Goal: Task Accomplishment & Management: Manage account settings

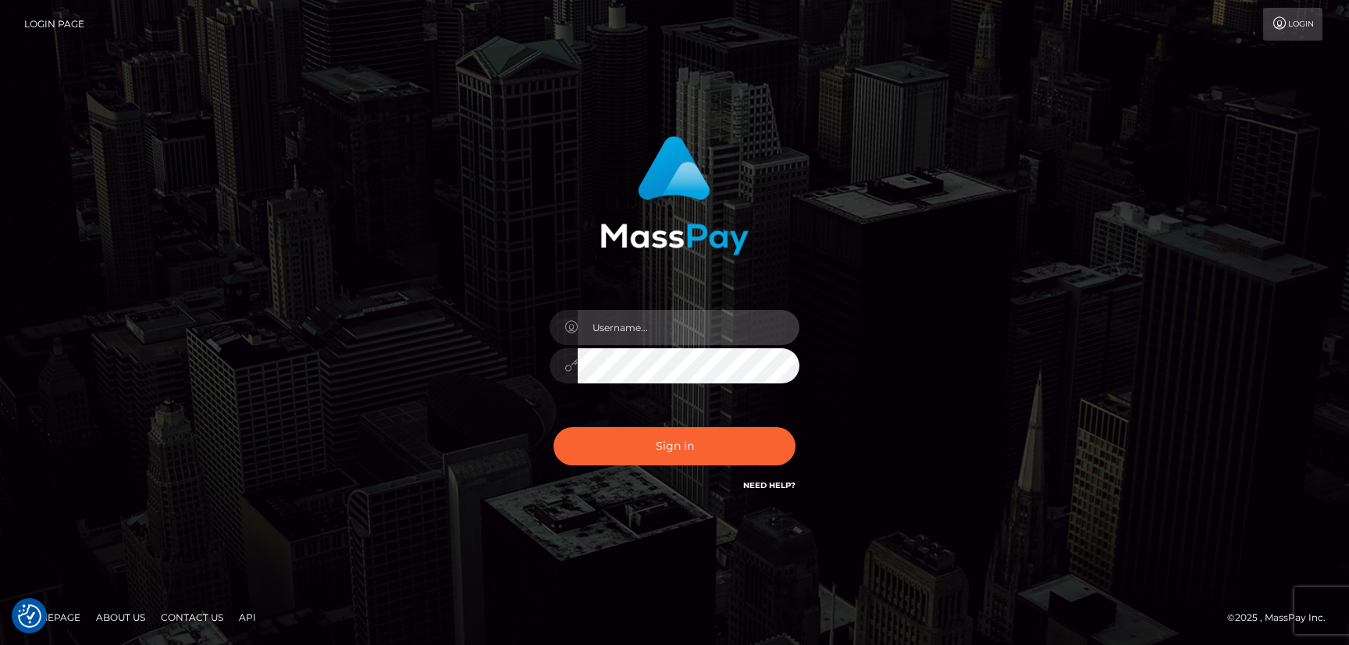
type input "hello.feetfinder"
click at [695, 326] on input "hello.feetfinder" at bounding box center [689, 327] width 222 height 35
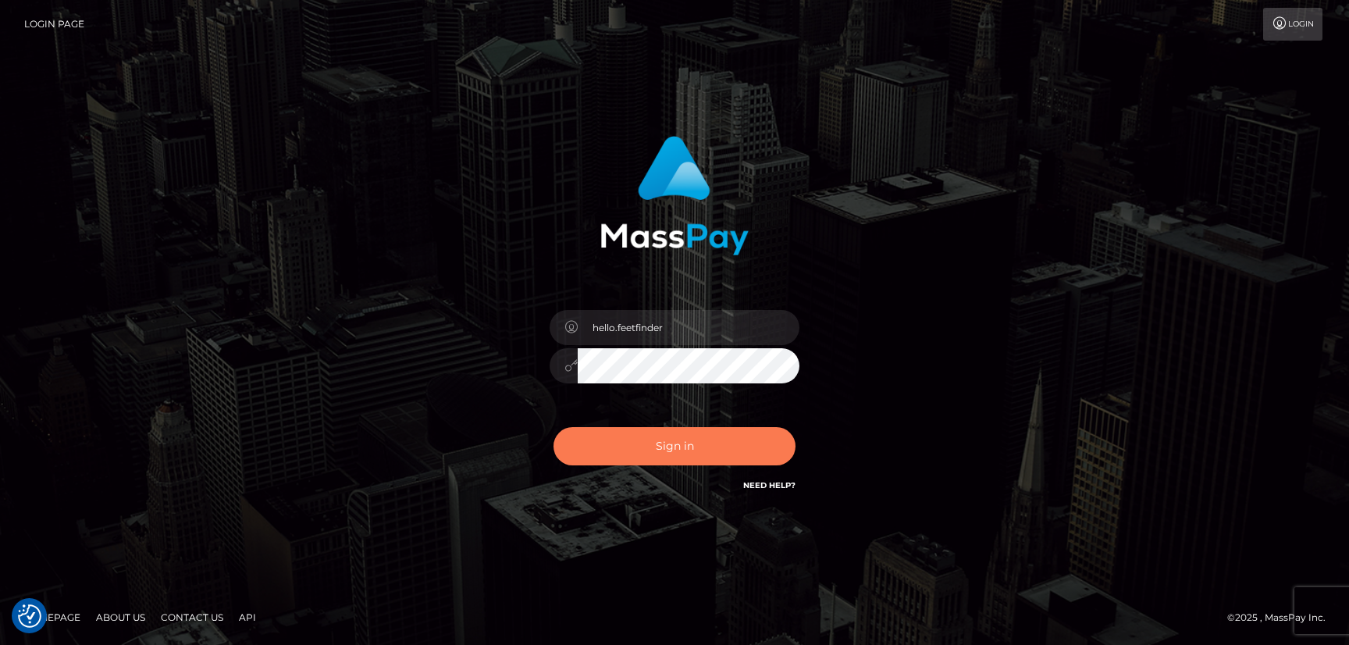
click at [738, 435] on button "Sign in" at bounding box center [674, 446] width 242 height 38
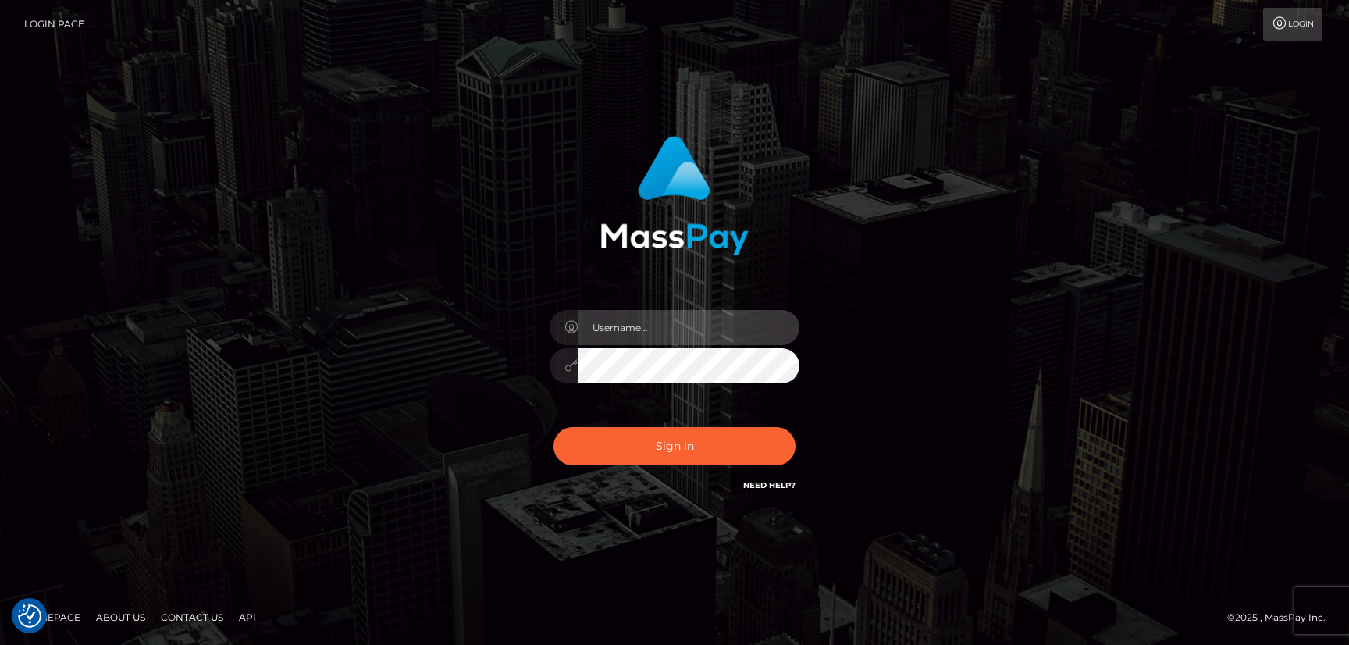
type input "hello.feetfinder"
click at [710, 325] on input "hello.feetfinder" at bounding box center [689, 327] width 222 height 35
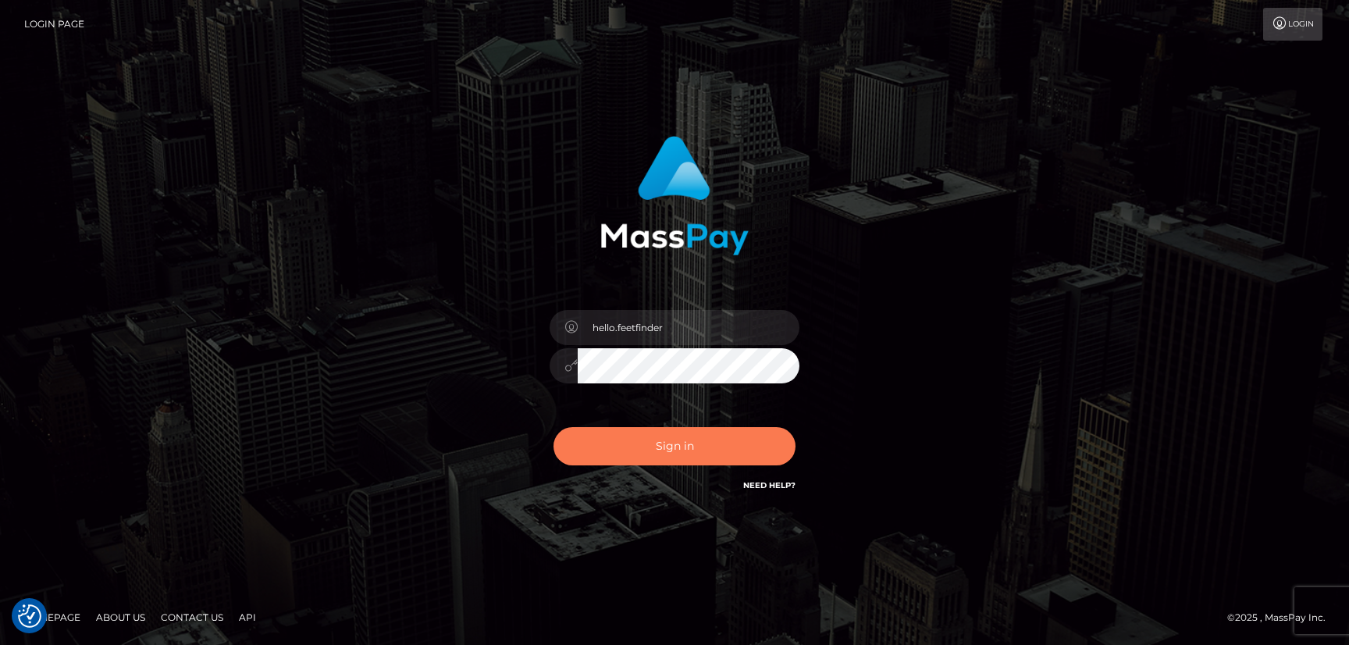
click at [731, 443] on button "Sign in" at bounding box center [674, 446] width 242 height 38
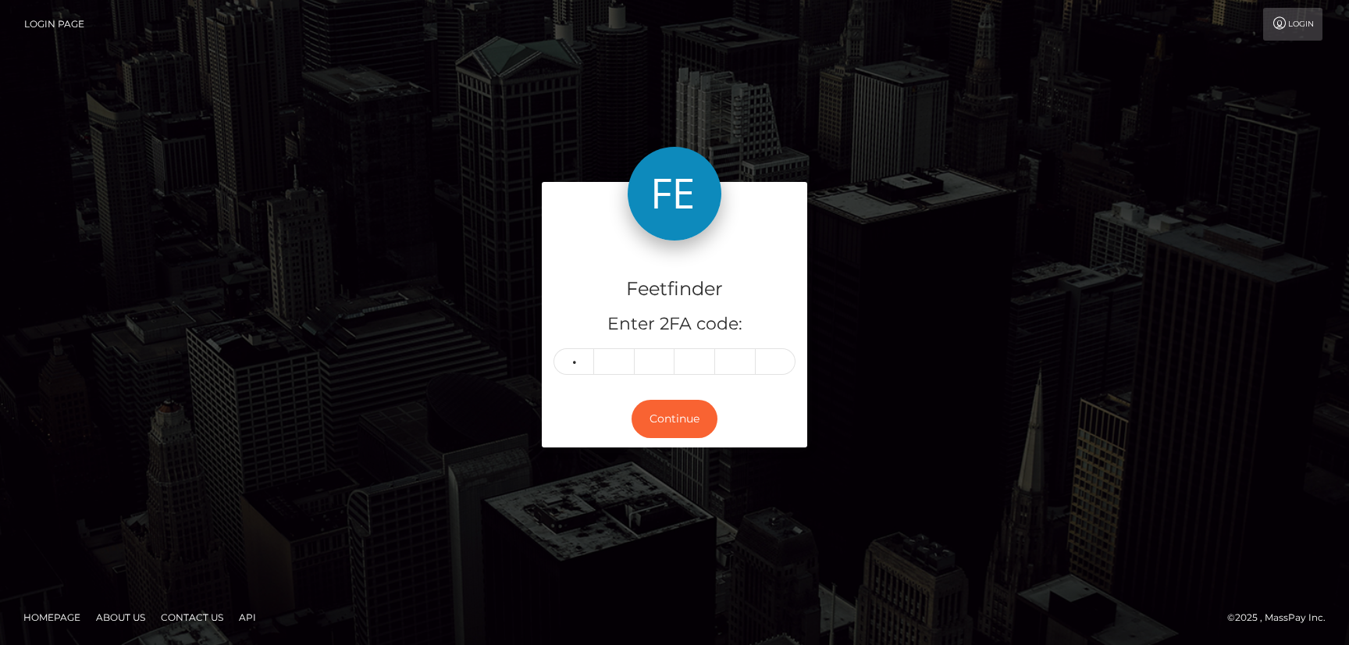
type input "6"
type input "8"
type input "9"
type input "7"
type input "0"
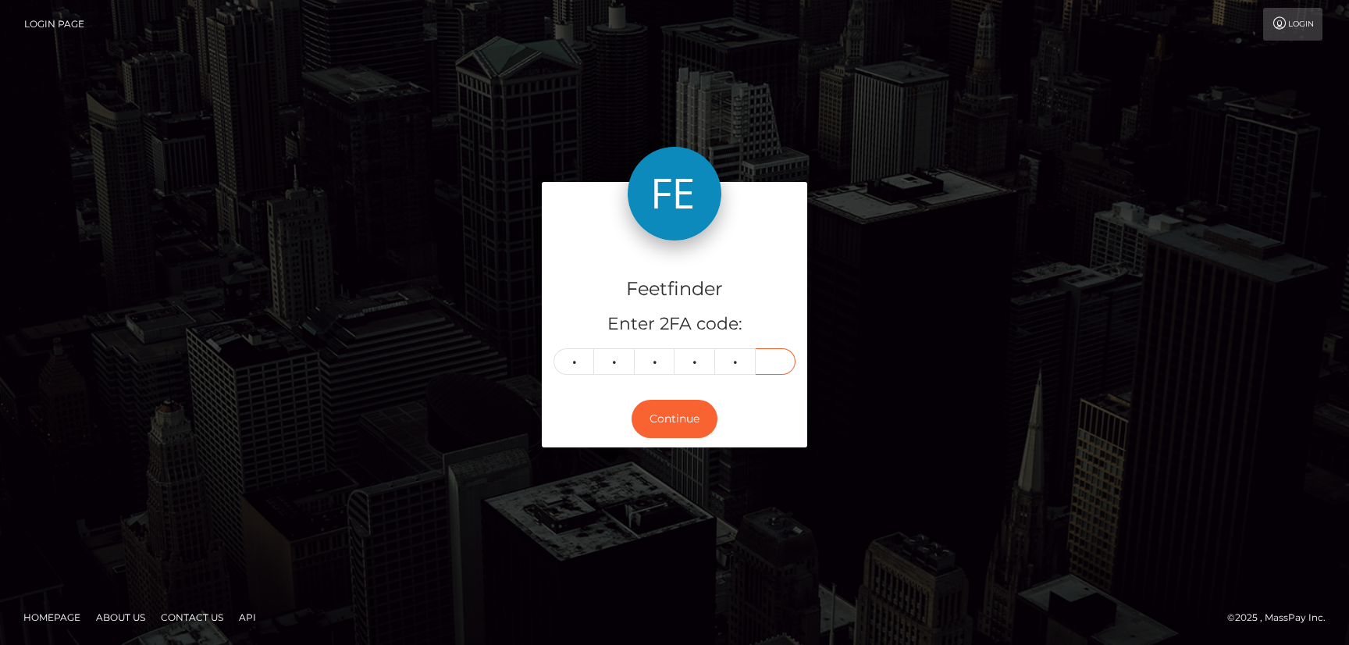
type input "5"
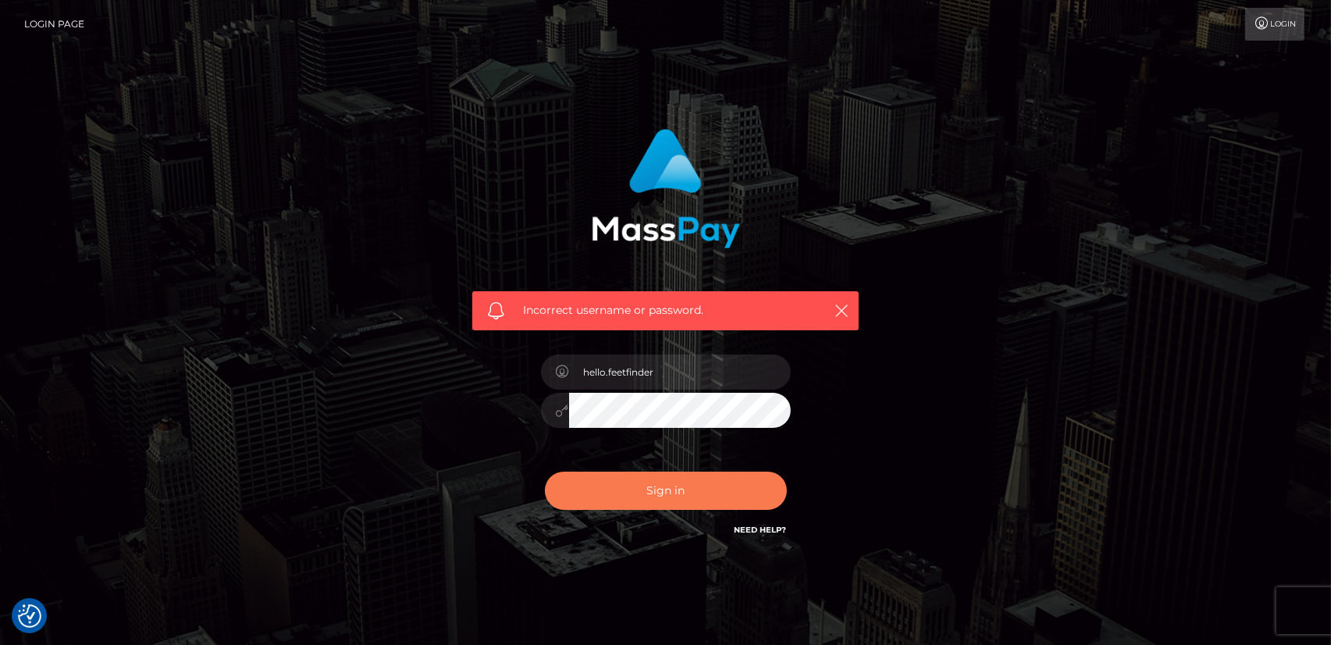
click at [715, 499] on button "Sign in" at bounding box center [666, 490] width 242 height 38
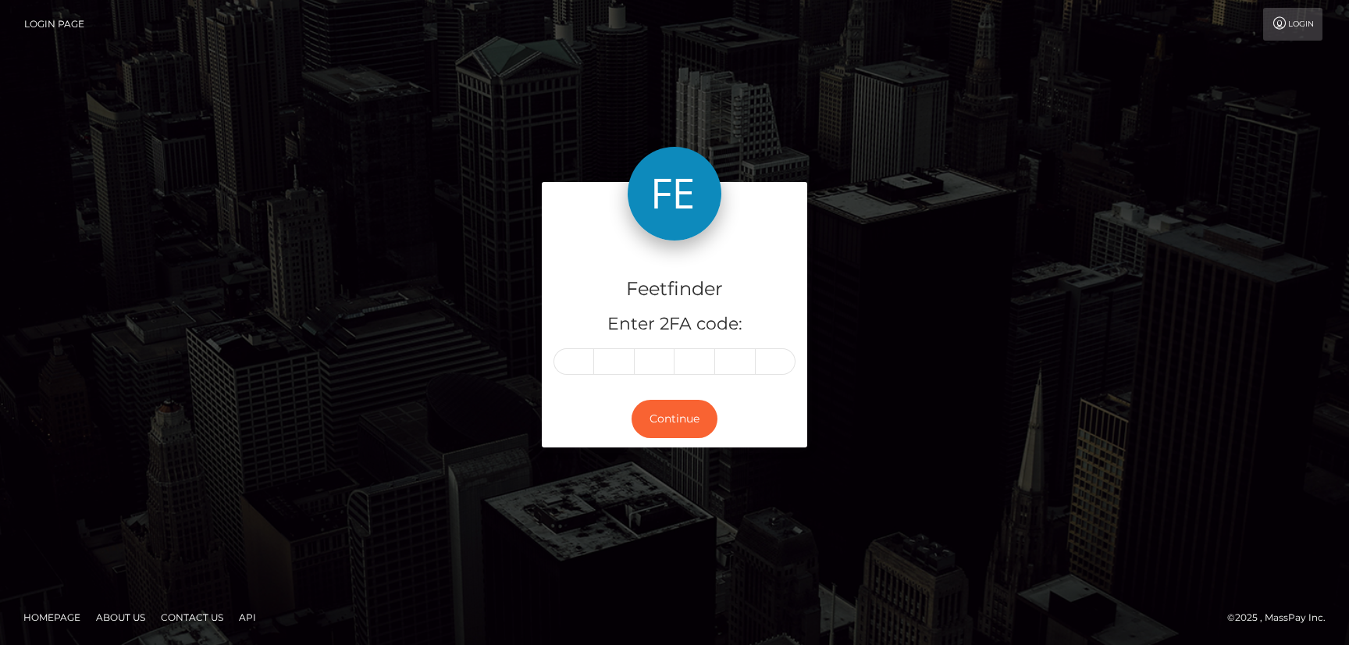
drag, startPoint x: 573, startPoint y: 367, endPoint x: 825, endPoint y: 269, distance: 270.3
click at [574, 367] on input "text" at bounding box center [573, 361] width 41 height 27
type input "6"
type input "9"
type input "8"
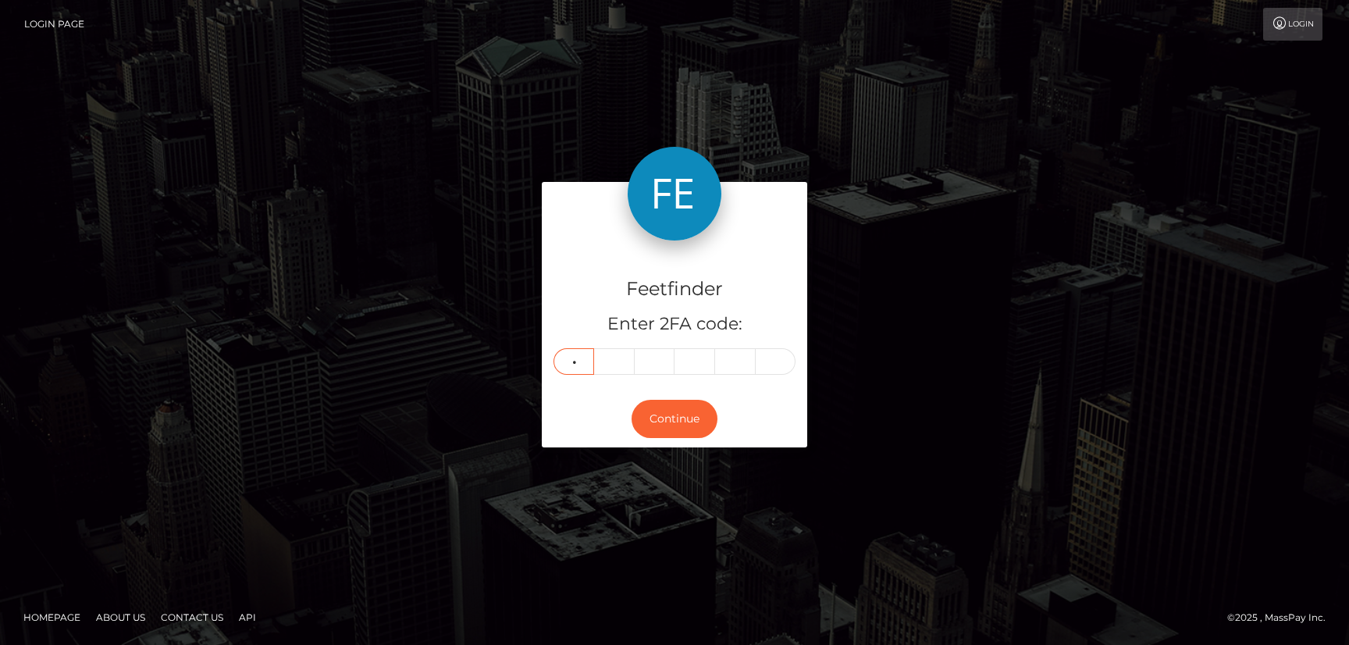
type input "9"
type input "7"
type input "9"
type input "1"
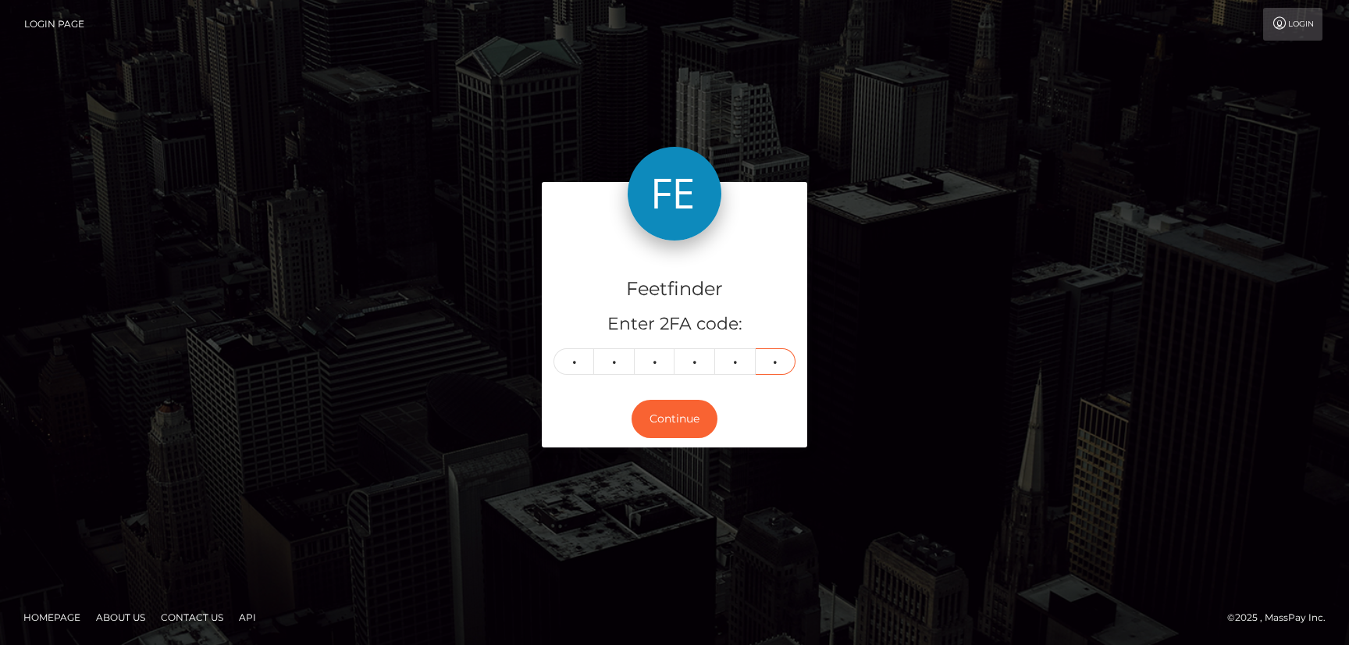
type input "4"
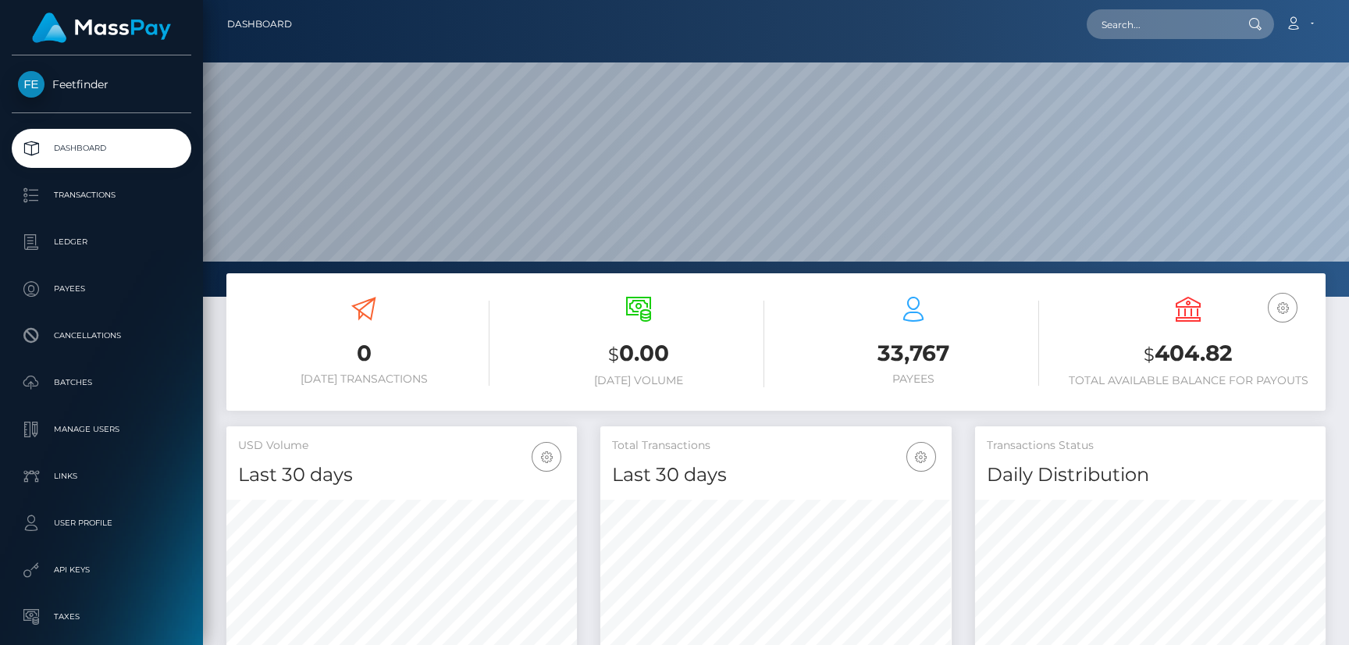
scroll to position [277, 350]
